Goal: Find specific page/section: Find specific page/section

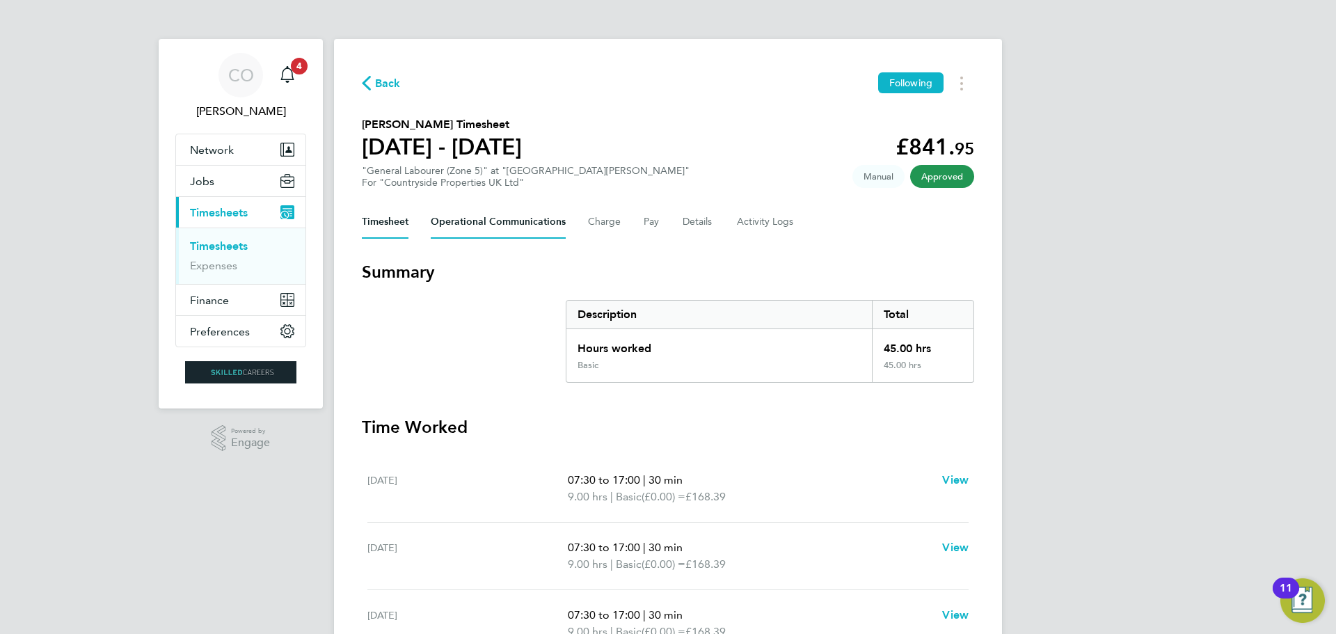
click at [492, 216] on Communications-tab "Operational Communications" at bounding box center [498, 221] width 135 height 33
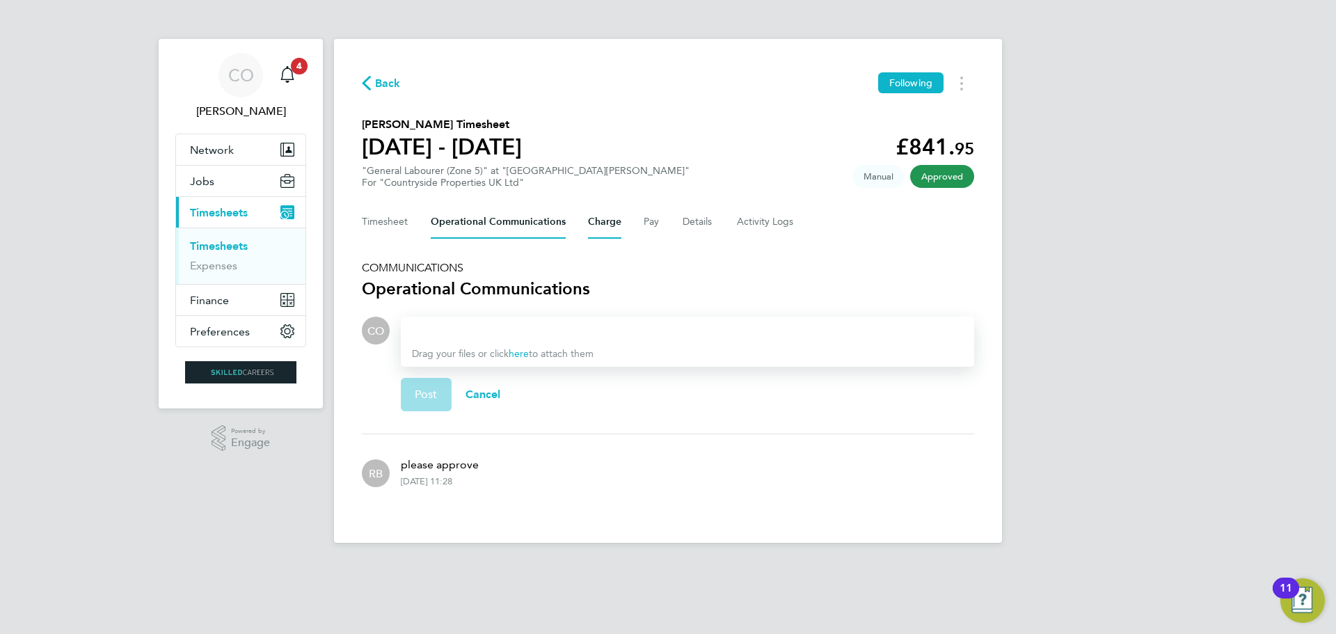
click at [602, 216] on button "Charge" at bounding box center [604, 221] width 33 height 33
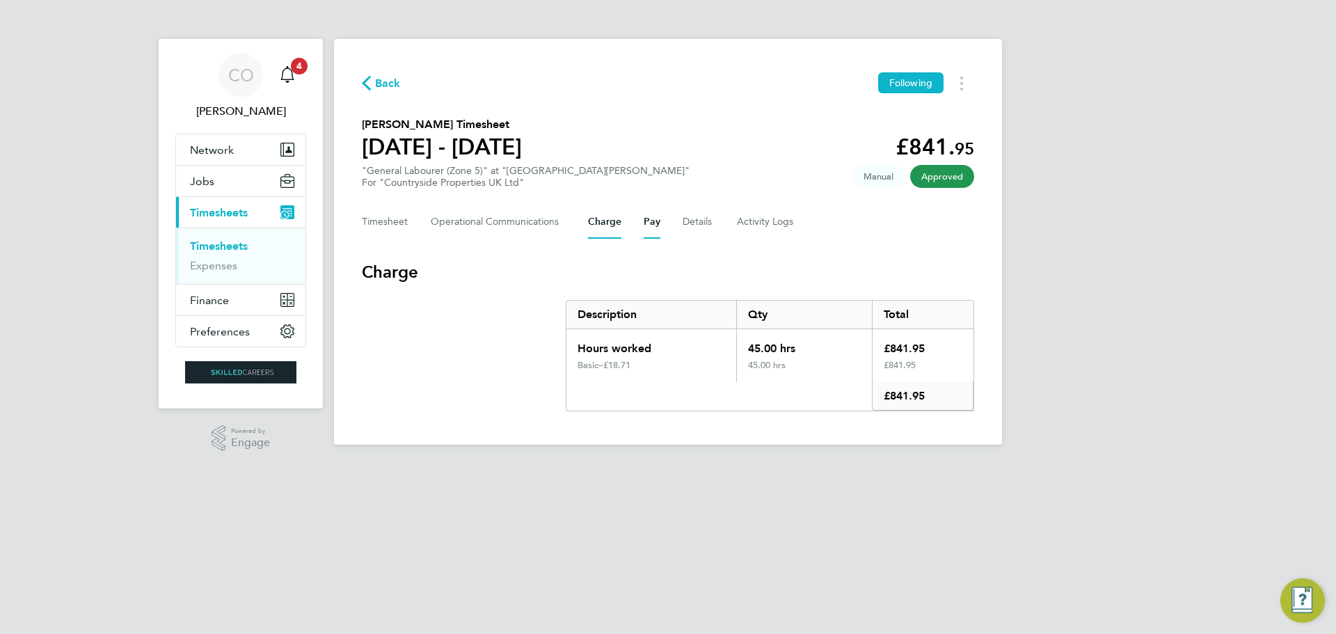
click at [652, 222] on button "Pay" at bounding box center [652, 221] width 17 height 33
click at [691, 225] on button "Details" at bounding box center [699, 221] width 32 height 33
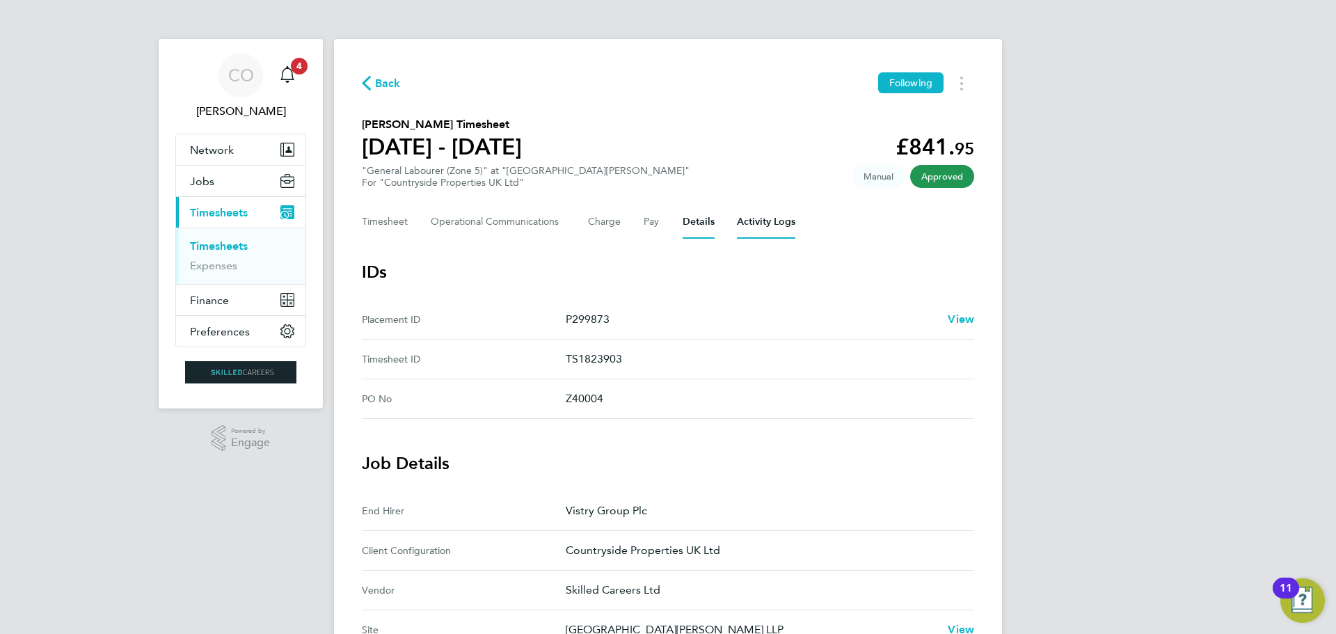
click at [748, 226] on Logs-tab "Activity Logs" at bounding box center [766, 221] width 58 height 33
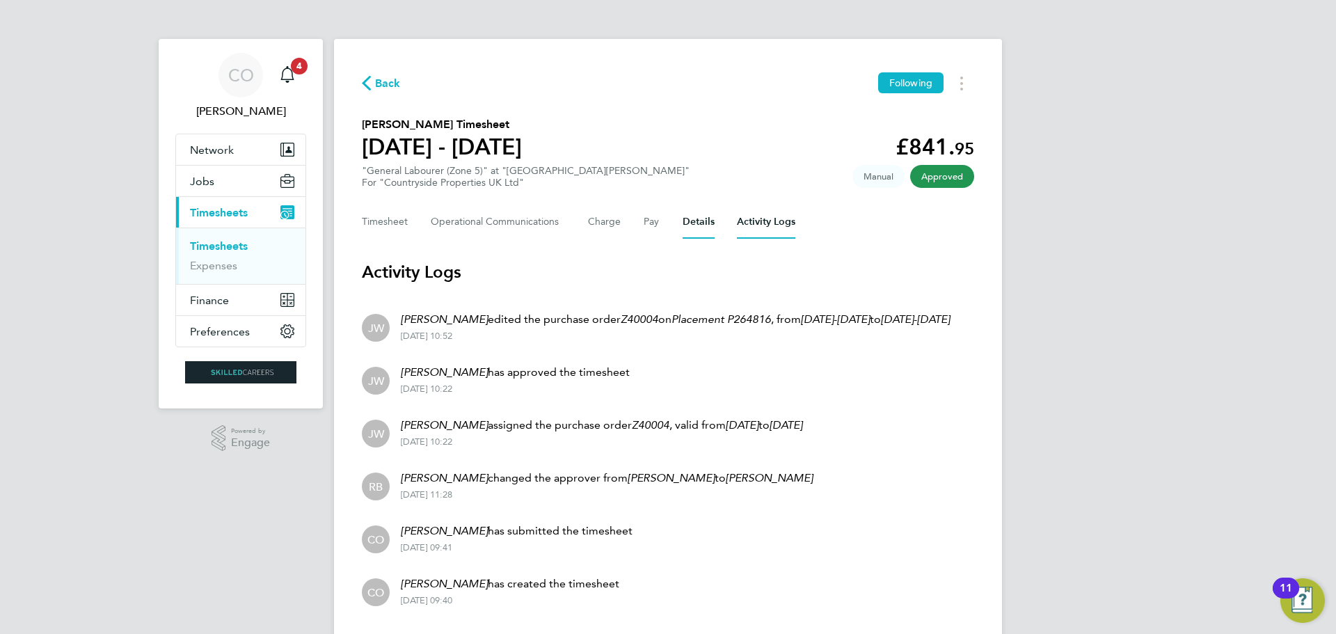
click at [696, 226] on button "Details" at bounding box center [699, 221] width 32 height 33
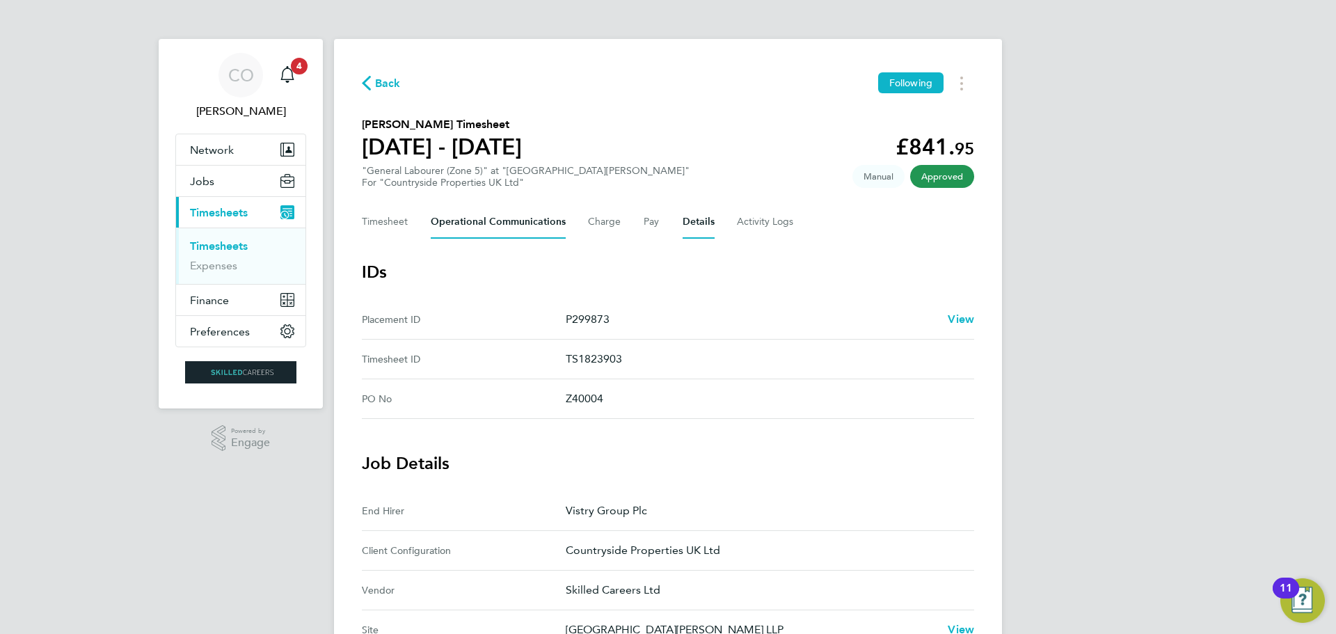
click at [471, 218] on Communications-tab "Operational Communications" at bounding box center [498, 221] width 135 height 33
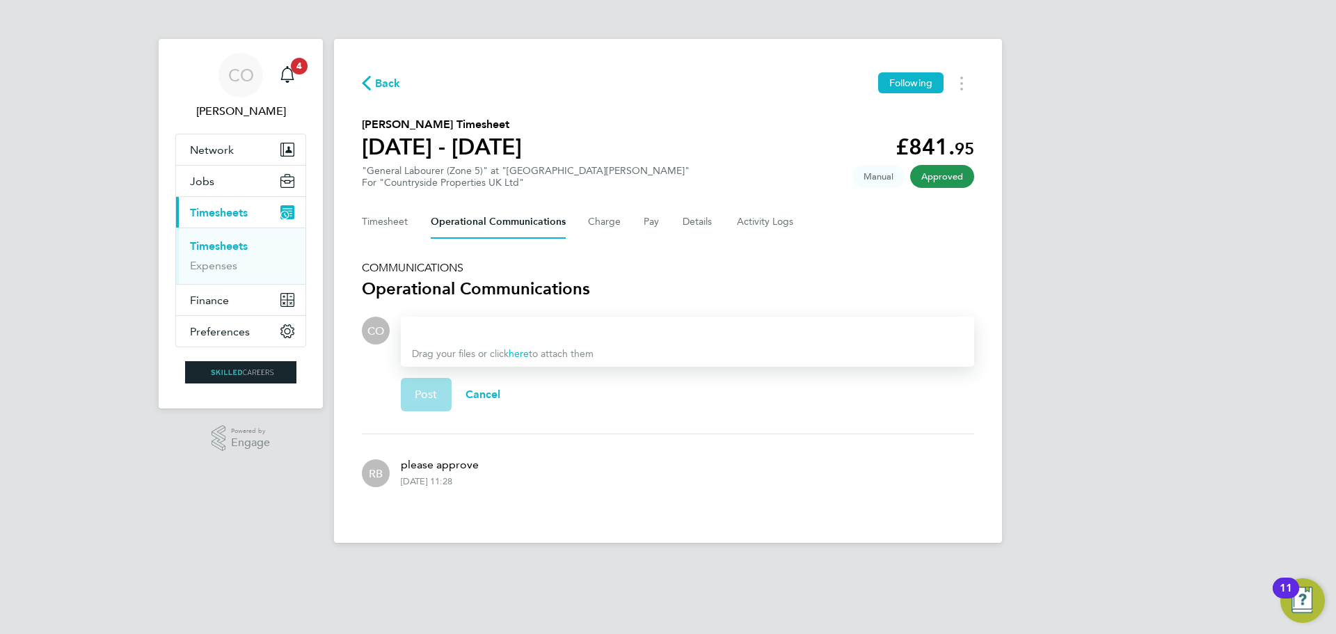
click at [659, 230] on div "Timesheet Operational Communications Charge Pay Details Activity Logs" at bounding box center [668, 221] width 612 height 33
click at [650, 230] on button "Pay" at bounding box center [652, 221] width 17 height 33
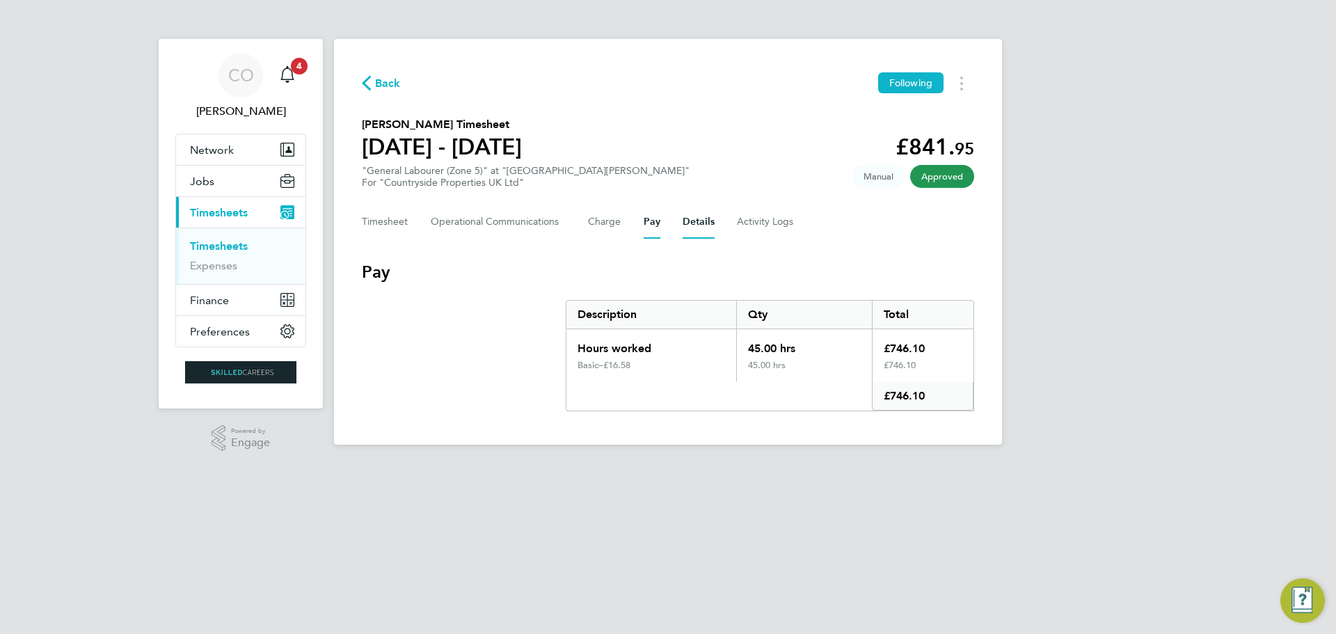
click at [695, 224] on button "Details" at bounding box center [699, 221] width 32 height 33
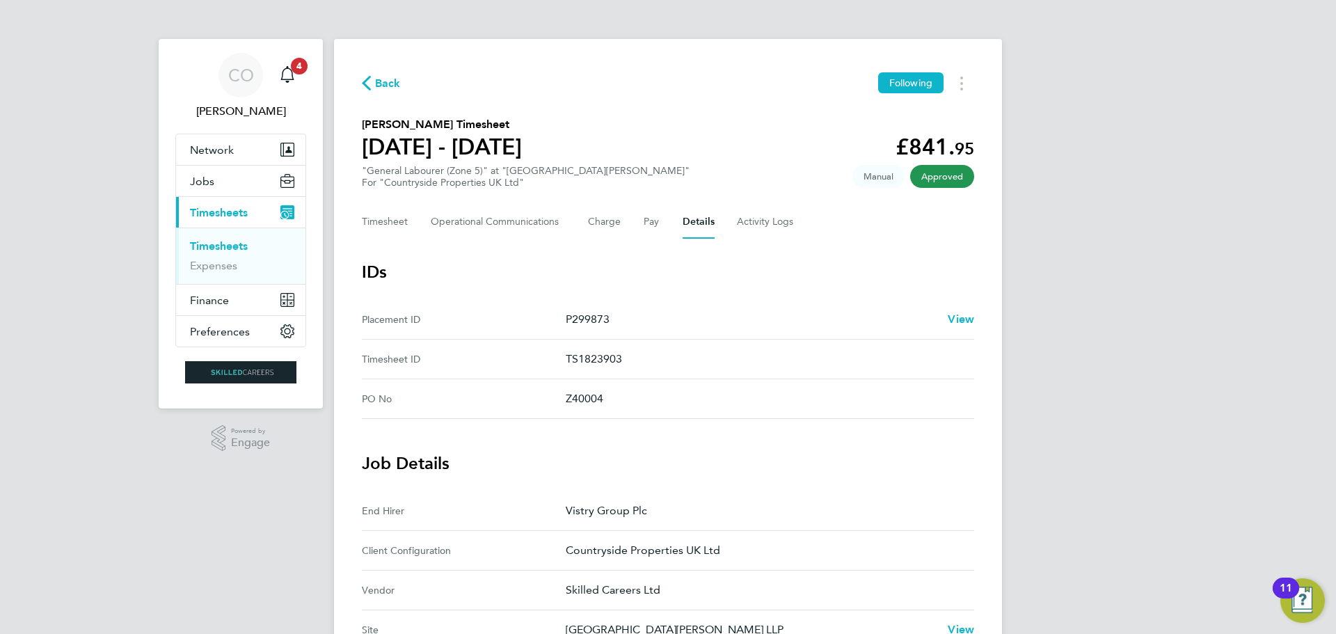
drag, startPoint x: 567, startPoint y: 318, endPoint x: 617, endPoint y: 318, distance: 50.1
click at [617, 318] on p "P299873" at bounding box center [751, 319] width 371 height 17
copy p "P299873"
click at [211, 183] on span "Jobs" at bounding box center [202, 181] width 24 height 13
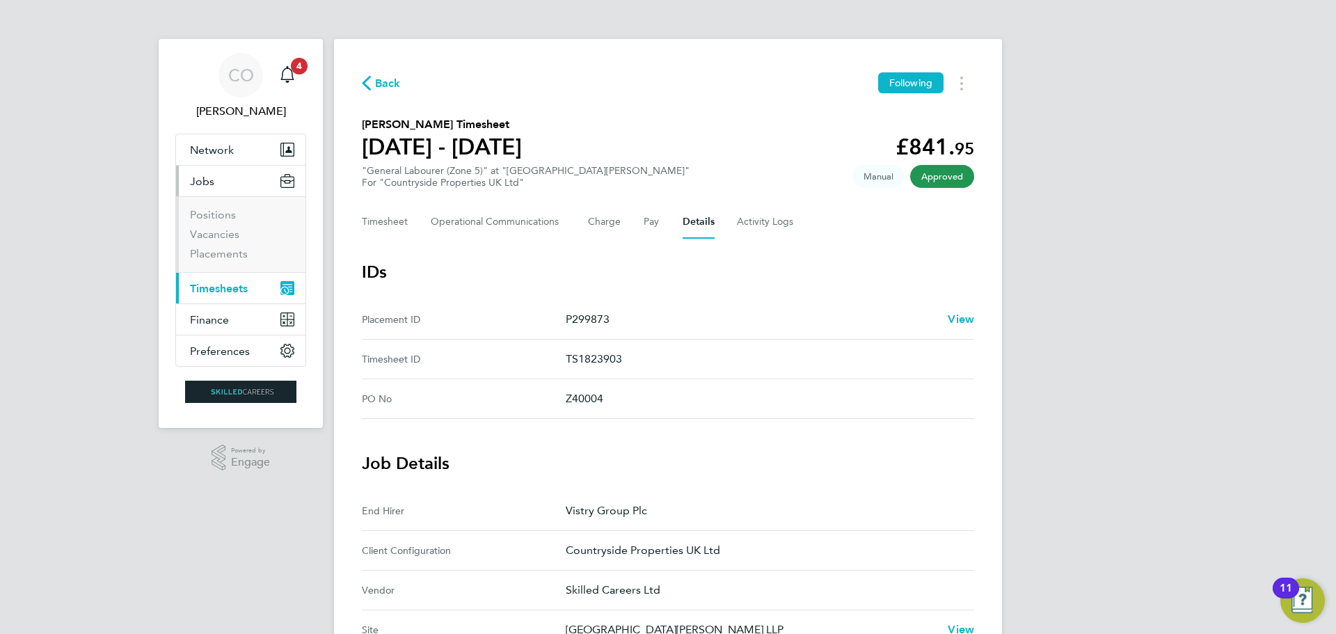
click at [211, 289] on span "Timesheets" at bounding box center [219, 288] width 58 height 13
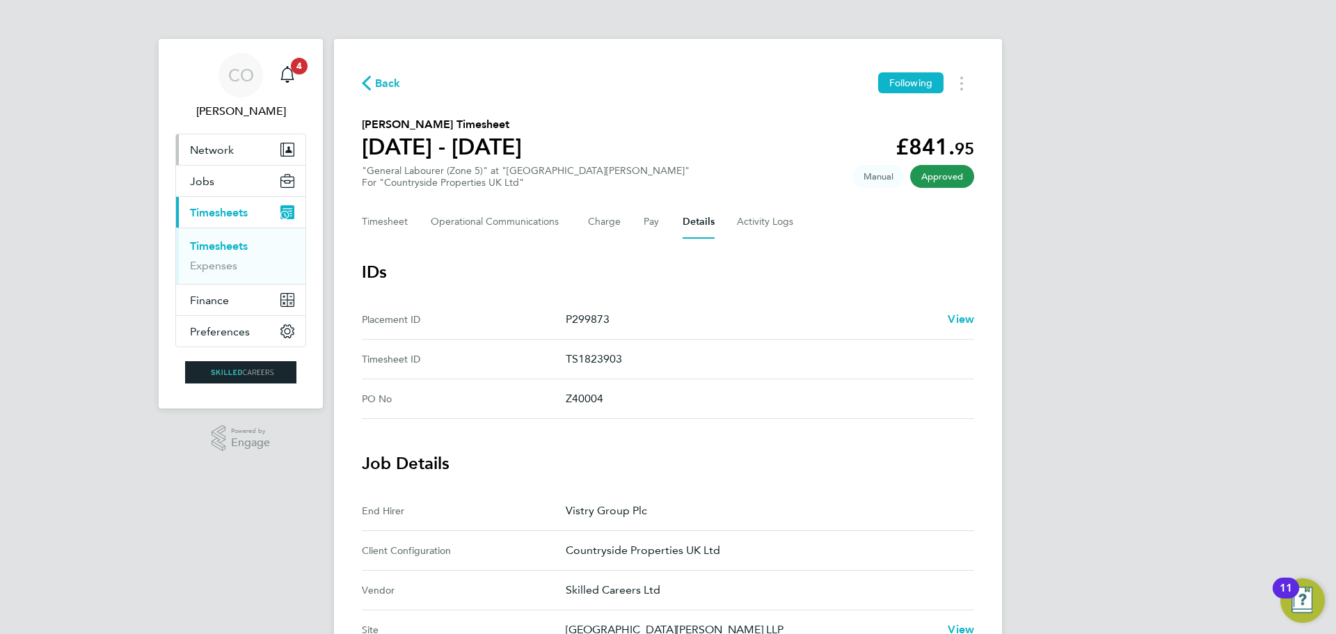
click at [211, 141] on button "Network" at bounding box center [240, 149] width 129 height 31
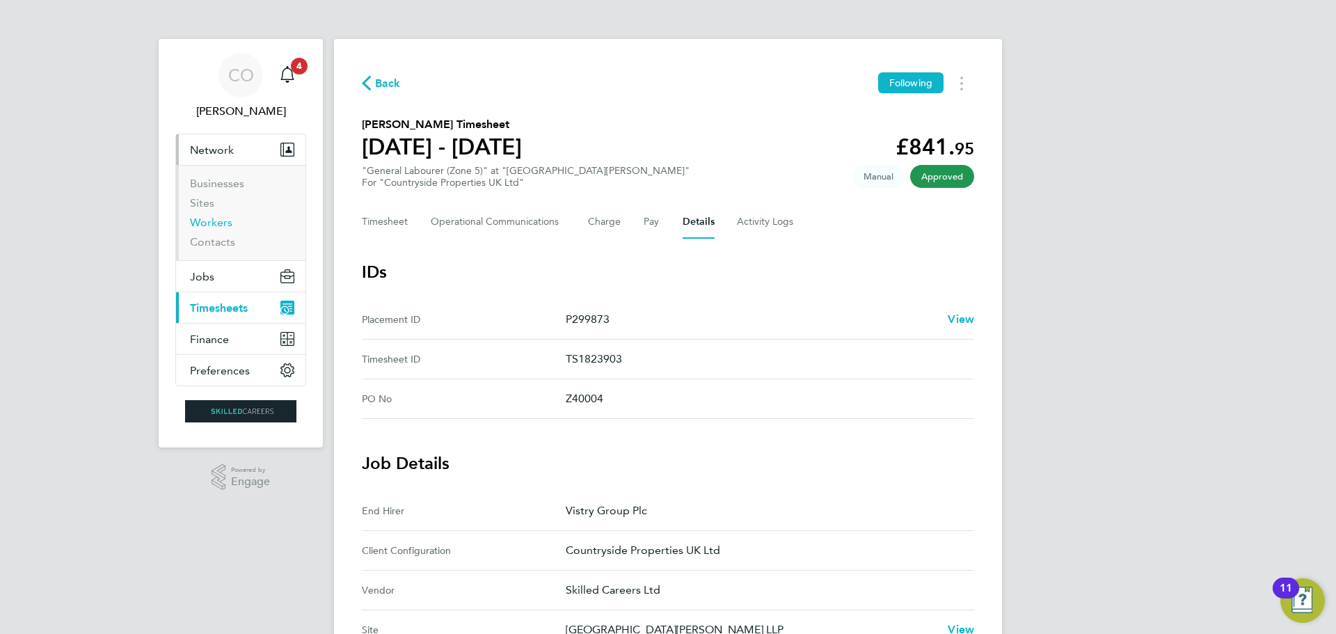
click at [202, 224] on link "Workers" at bounding box center [211, 222] width 42 height 13
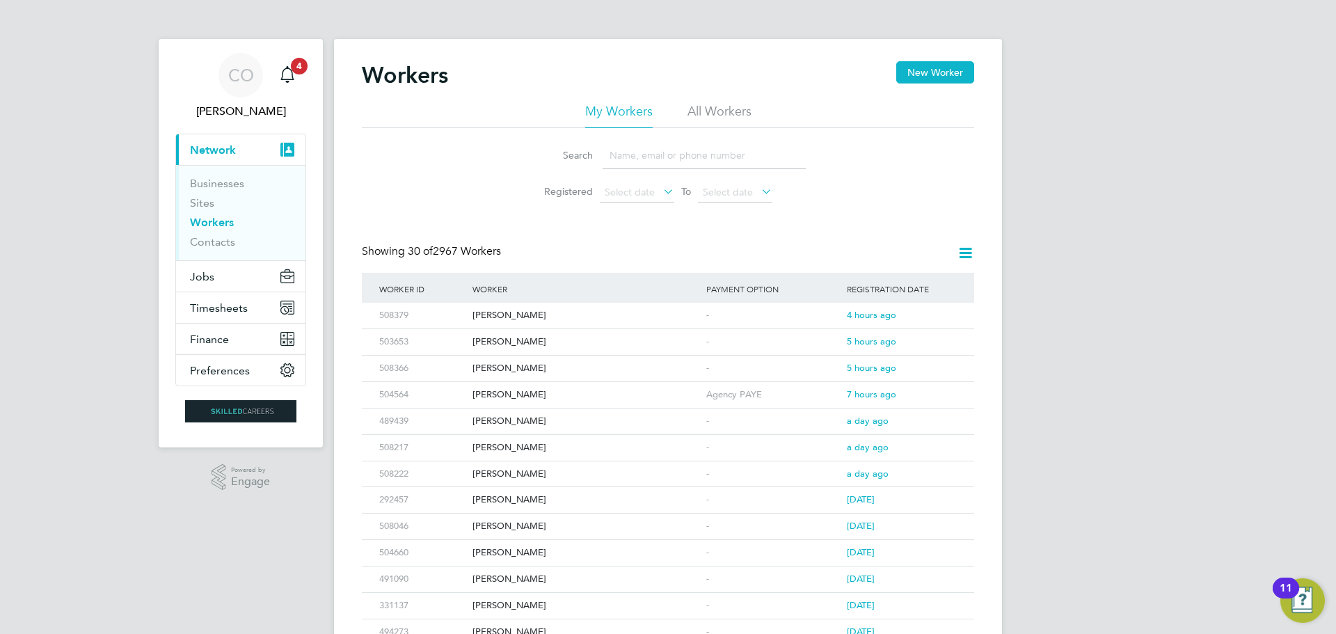
click at [642, 161] on input at bounding box center [704, 155] width 203 height 27
paste input "P299873"
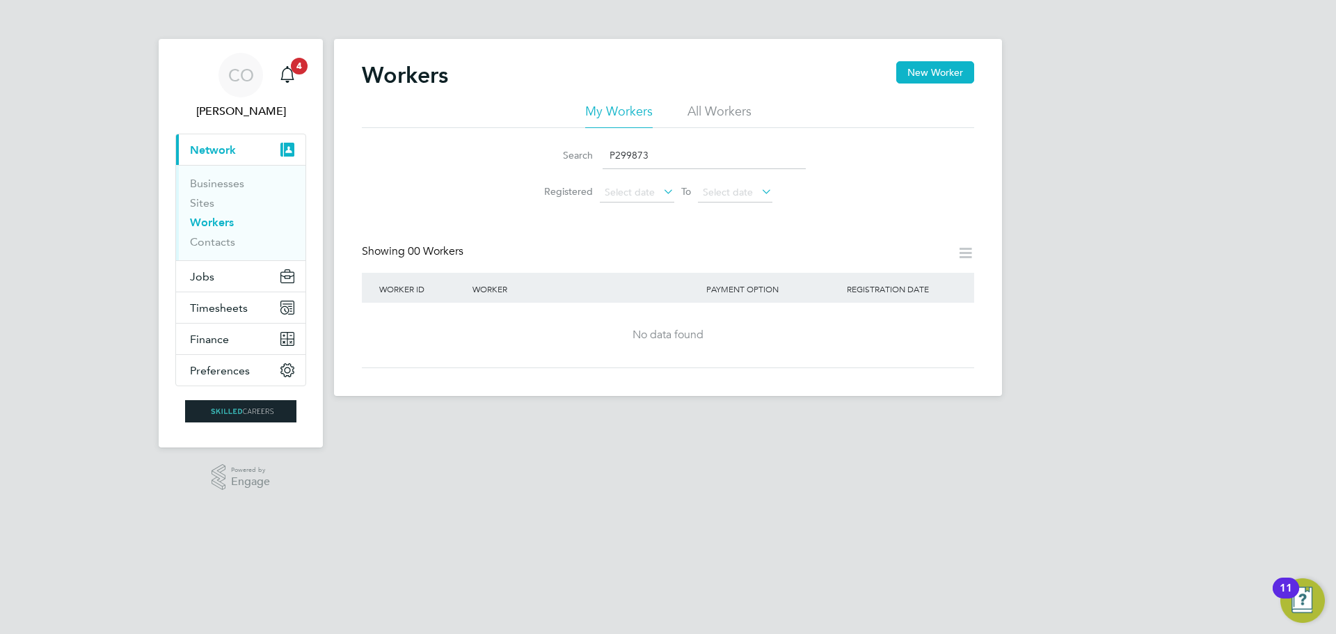
type input "P299873"
click at [709, 117] on li "All Workers" at bounding box center [720, 115] width 64 height 25
click at [642, 163] on input "P299873" at bounding box center [704, 155] width 203 height 27
click at [651, 154] on input "P299873" at bounding box center [704, 155] width 203 height 27
drag, startPoint x: 656, startPoint y: 154, endPoint x: 573, endPoint y: 166, distance: 84.5
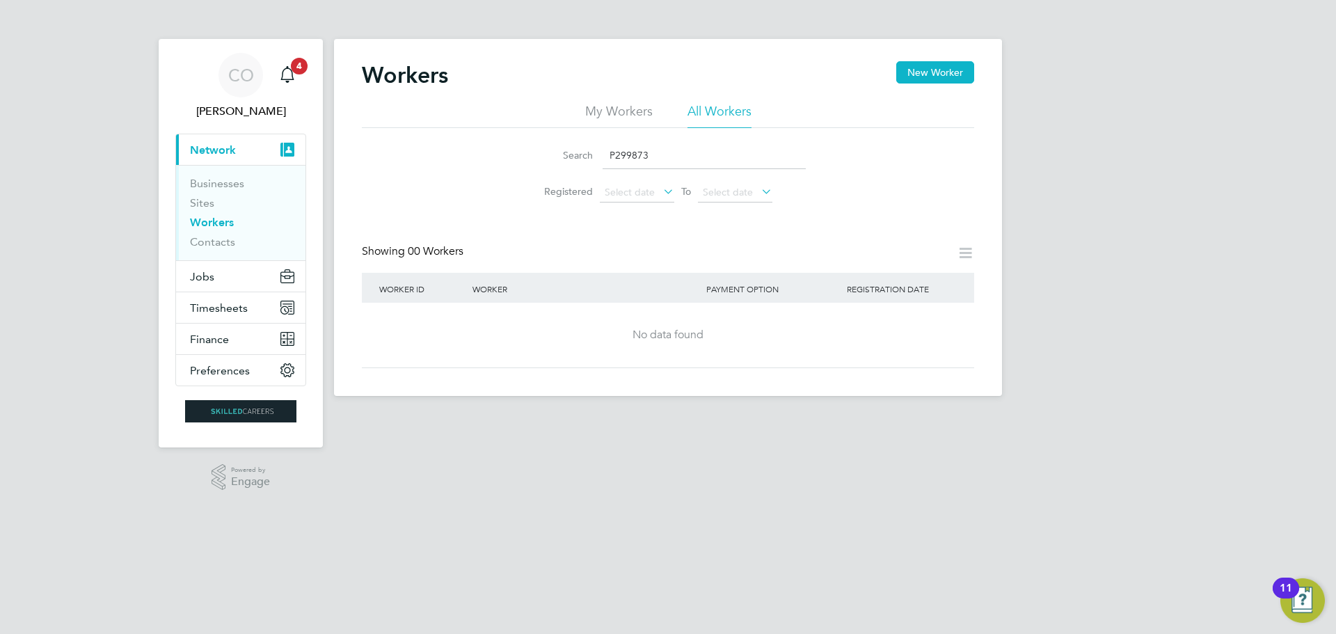
click at [573, 166] on div "Search P299873" at bounding box center [668, 155] width 276 height 27
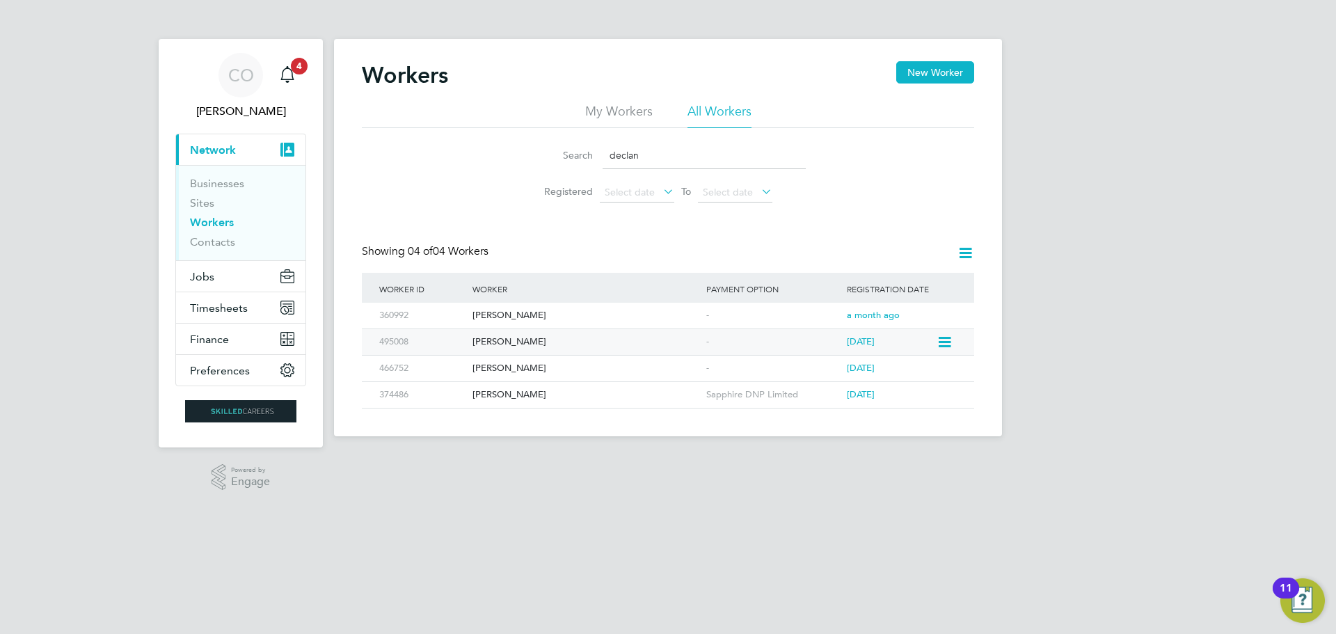
type input "declan"
click at [875, 342] on span "2 months ago" at bounding box center [861, 341] width 28 height 12
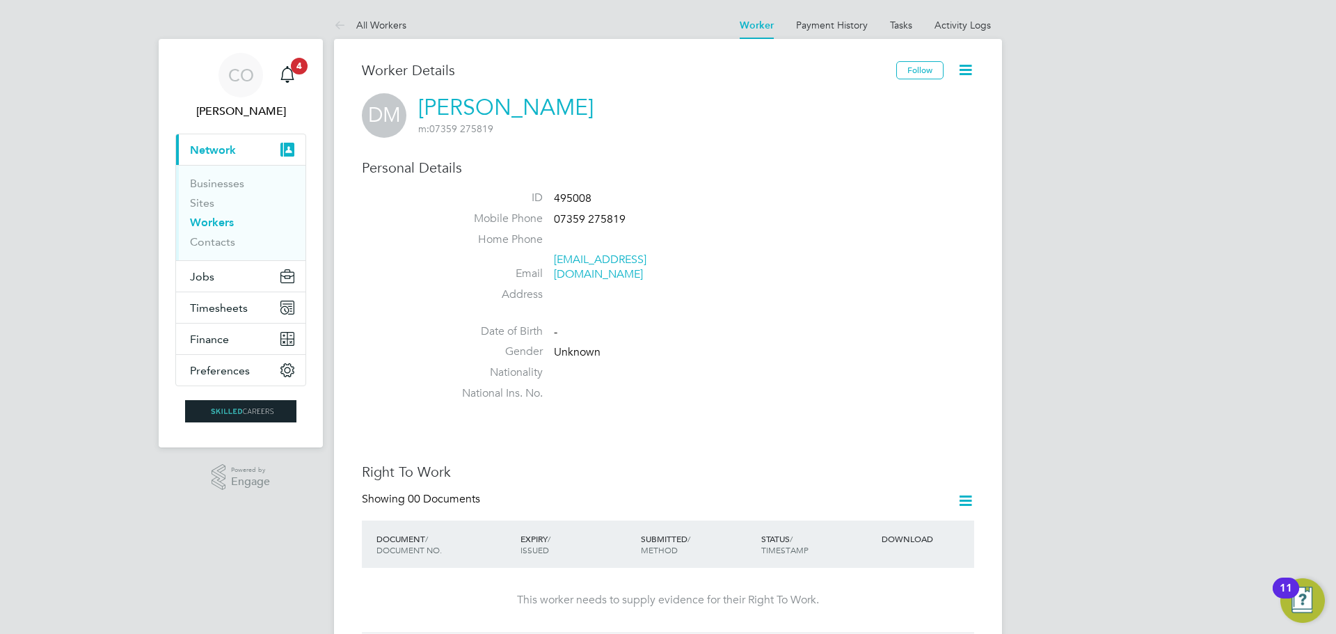
click at [210, 222] on link "Workers" at bounding box center [212, 222] width 44 height 13
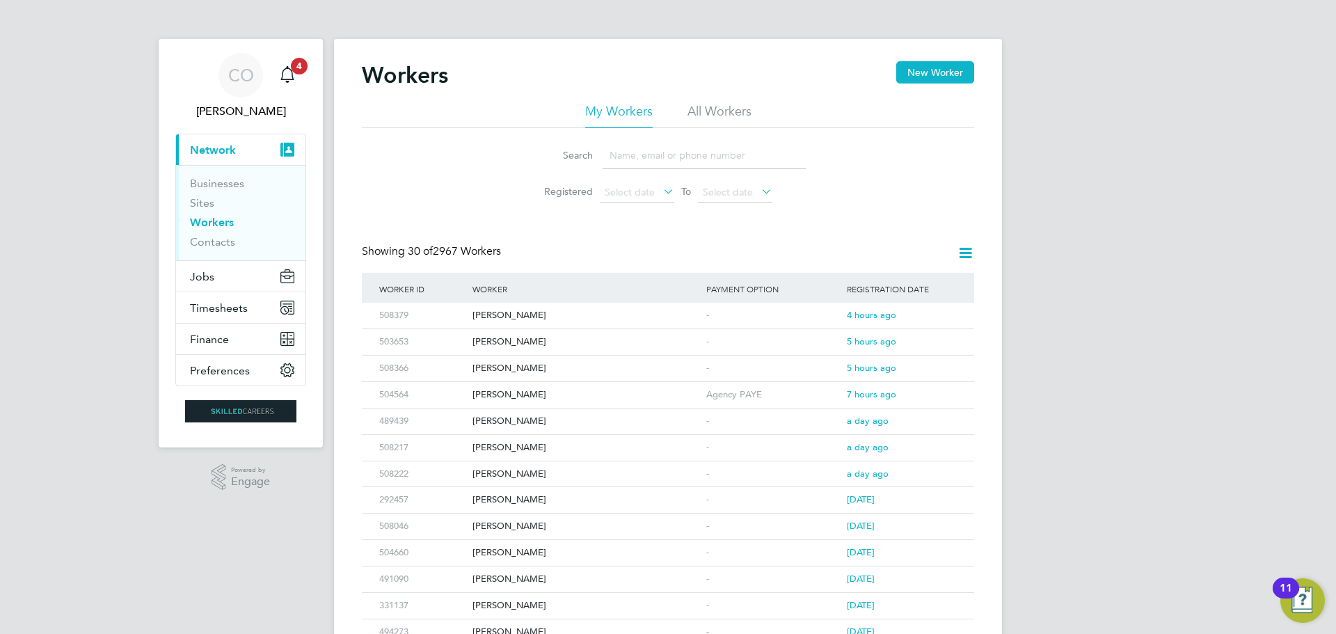
click at [659, 152] on input at bounding box center [704, 155] width 203 height 27
type input "declan murphy"
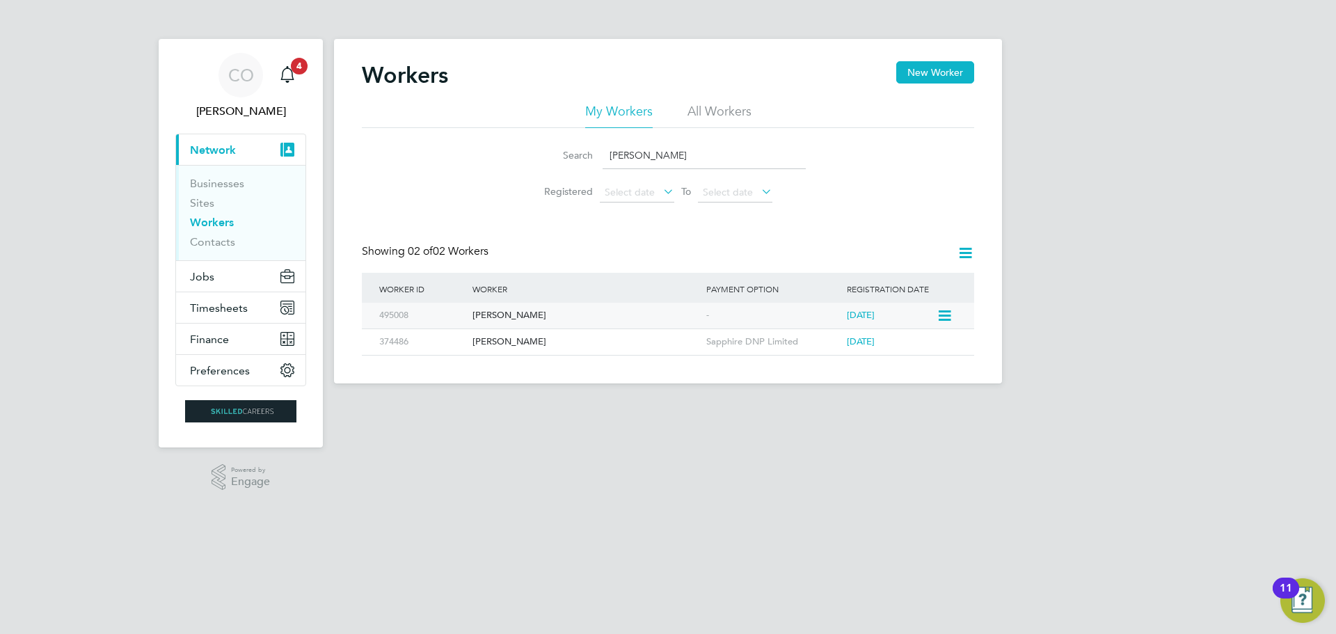
click at [480, 314] on div "[PERSON_NAME]" at bounding box center [586, 316] width 234 height 26
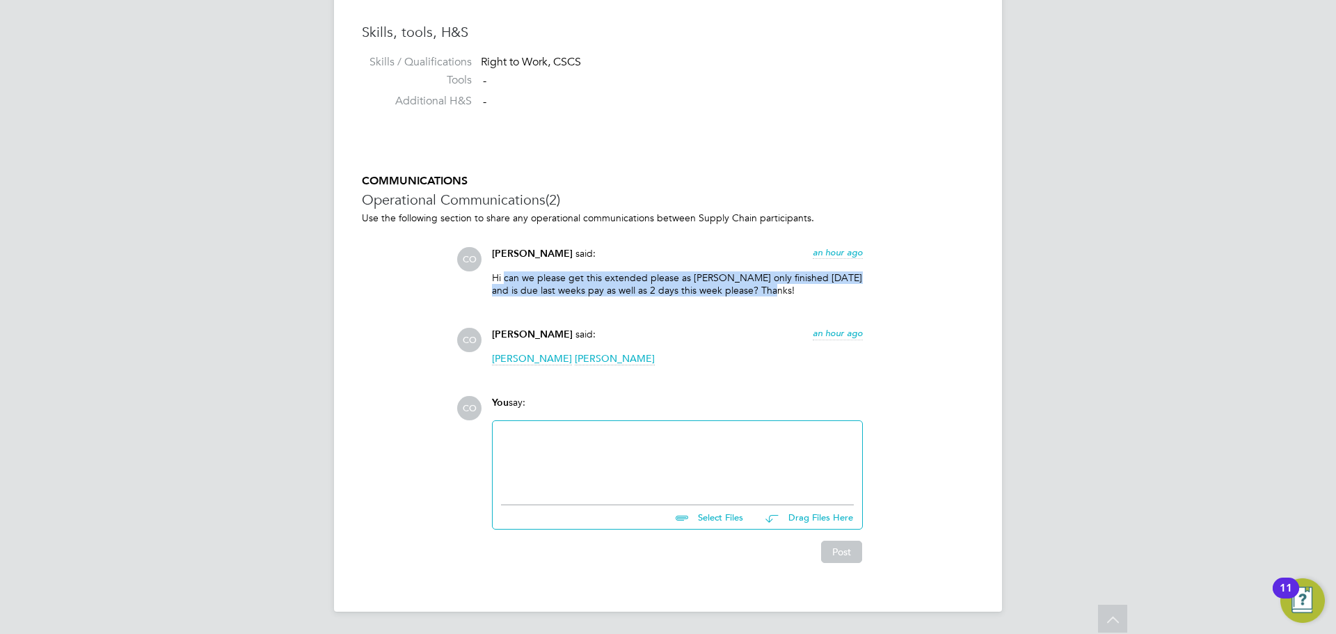
drag, startPoint x: 509, startPoint y: 274, endPoint x: 793, endPoint y: 290, distance: 284.4
click at [793, 290] on p "Hi can we please get this extended please as [PERSON_NAME] only finished [DATE]…" at bounding box center [677, 283] width 371 height 25
copy p "can we please get this extended please as [PERSON_NAME] only finished [DATE] an…"
